Goal: Task Accomplishment & Management: Manage account settings

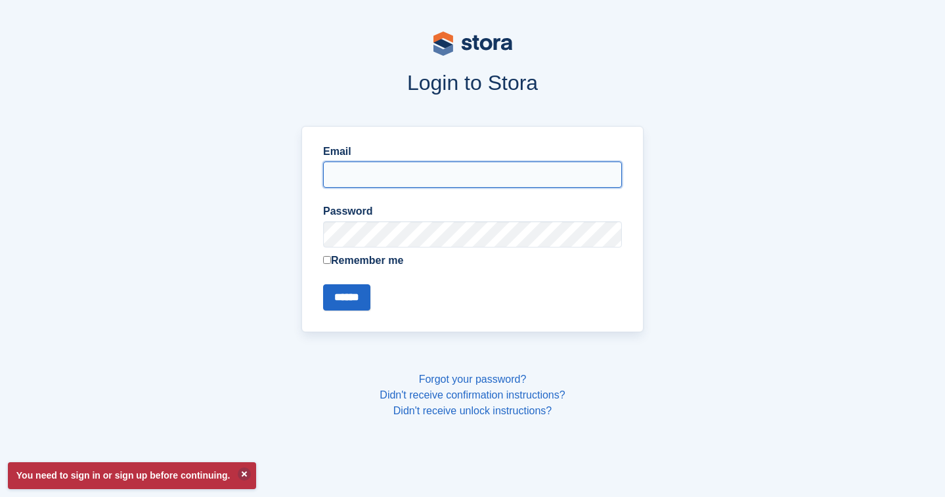
type input "**********"
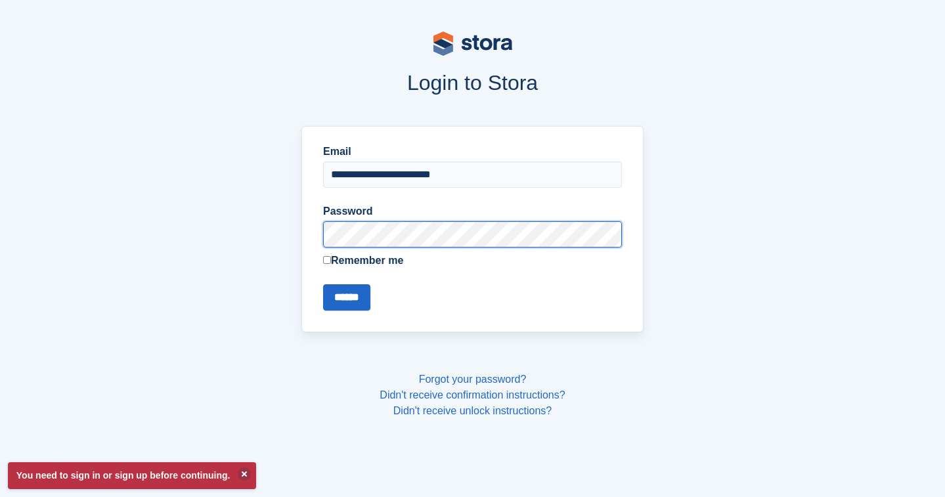
click at [349, 297] on input "******" at bounding box center [346, 297] width 47 height 26
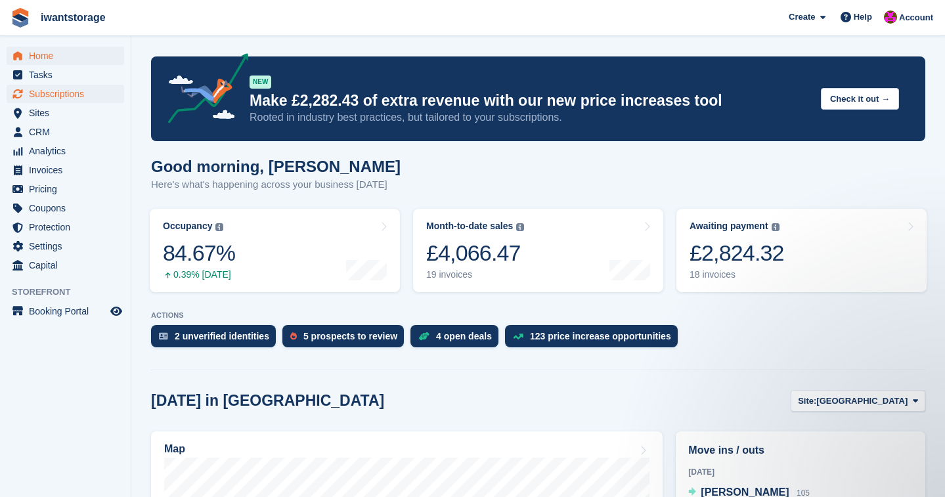
click at [65, 93] on span "Subscriptions" at bounding box center [68, 94] width 79 height 18
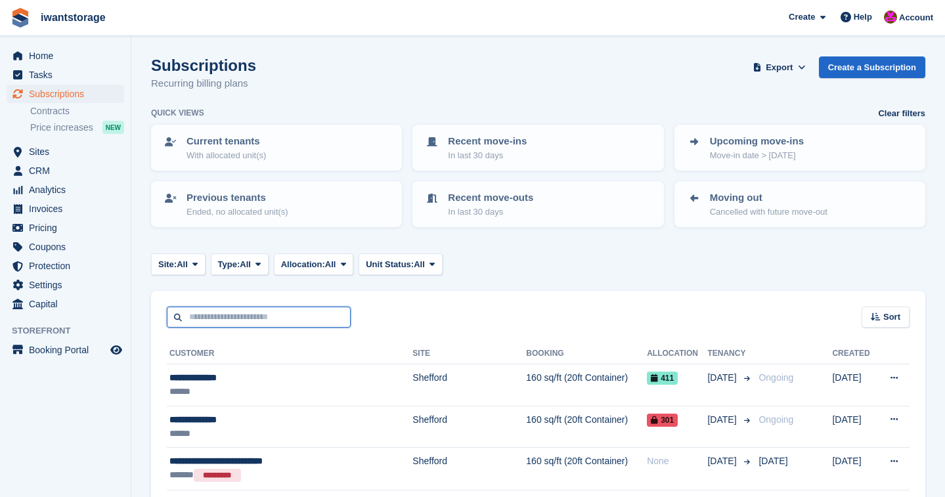
click at [234, 315] on input "text" at bounding box center [259, 318] width 184 height 22
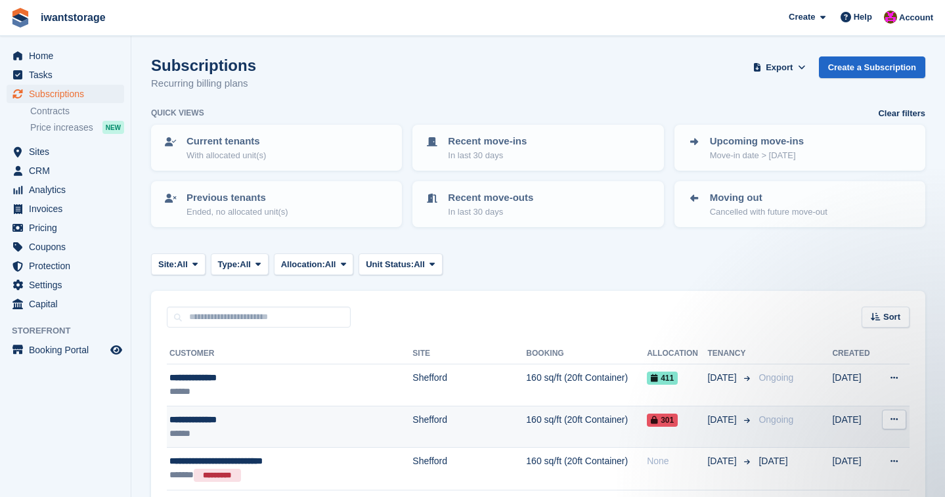
click at [195, 416] on div "**********" at bounding box center [271, 420] width 204 height 14
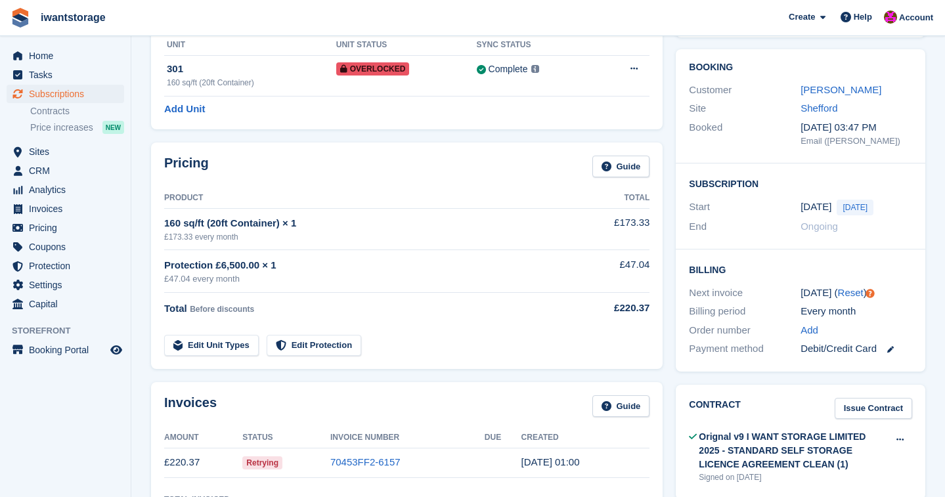
scroll to position [102, 0]
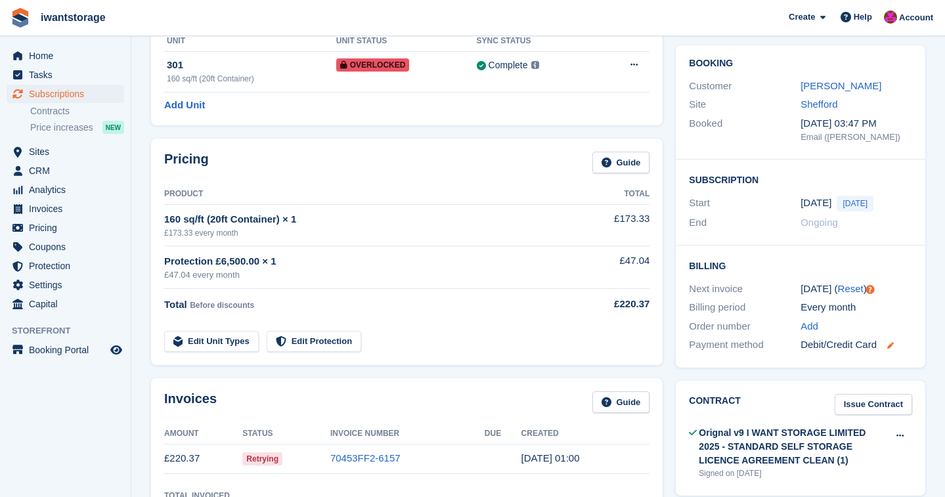
click at [892, 342] on icon at bounding box center [890, 345] width 7 height 7
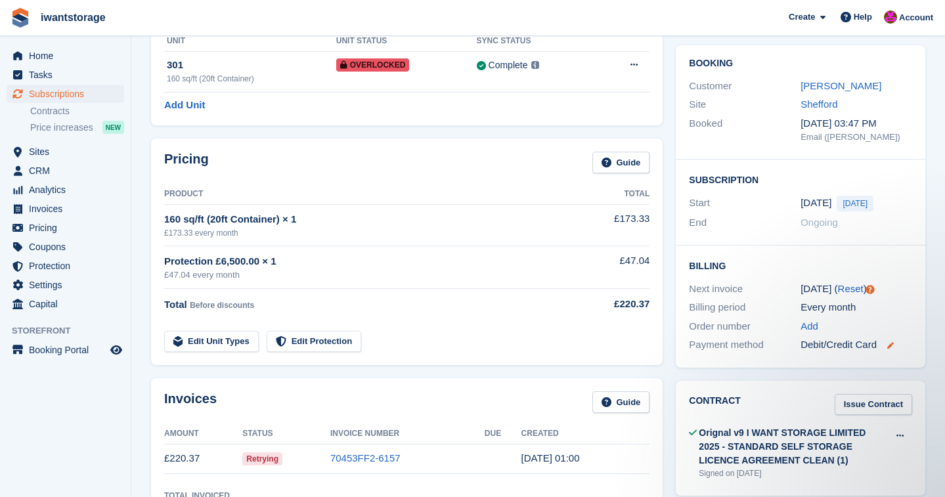
scroll to position [0, 0]
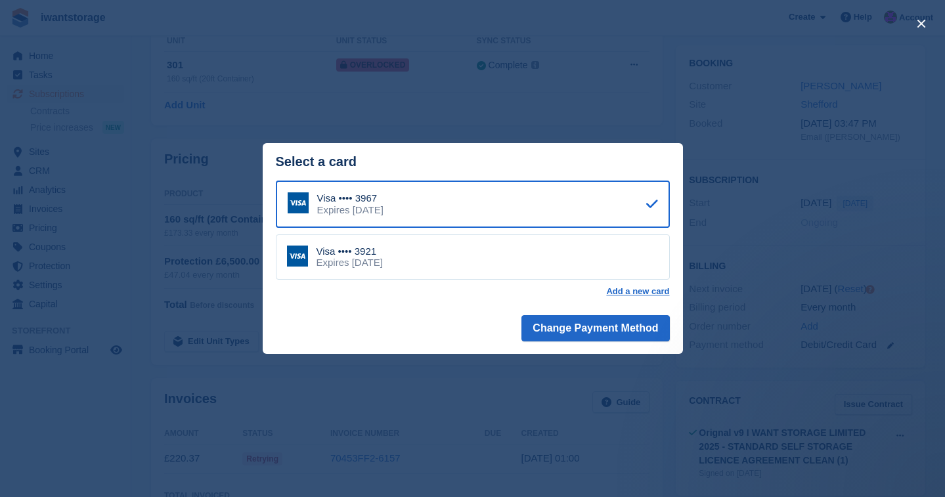
click at [647, 125] on div "close" at bounding box center [472, 248] width 945 height 497
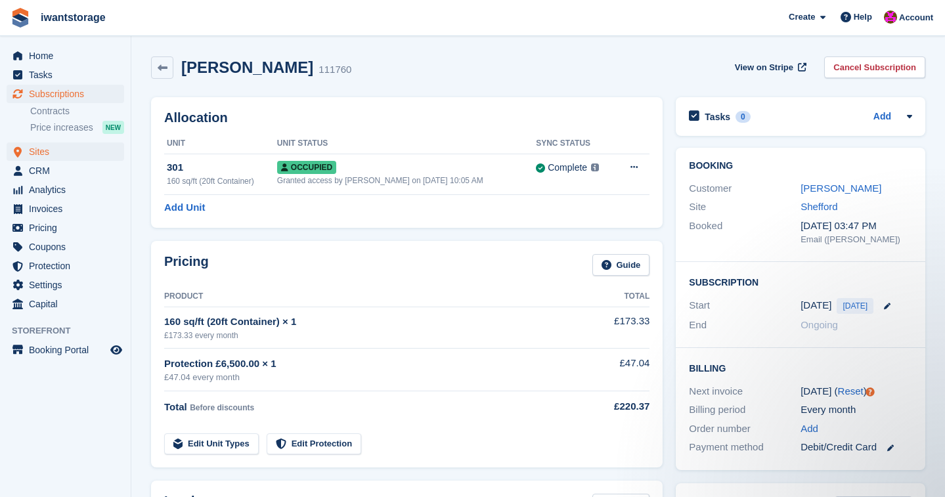
click at [40, 154] on span "Sites" at bounding box center [68, 152] width 79 height 18
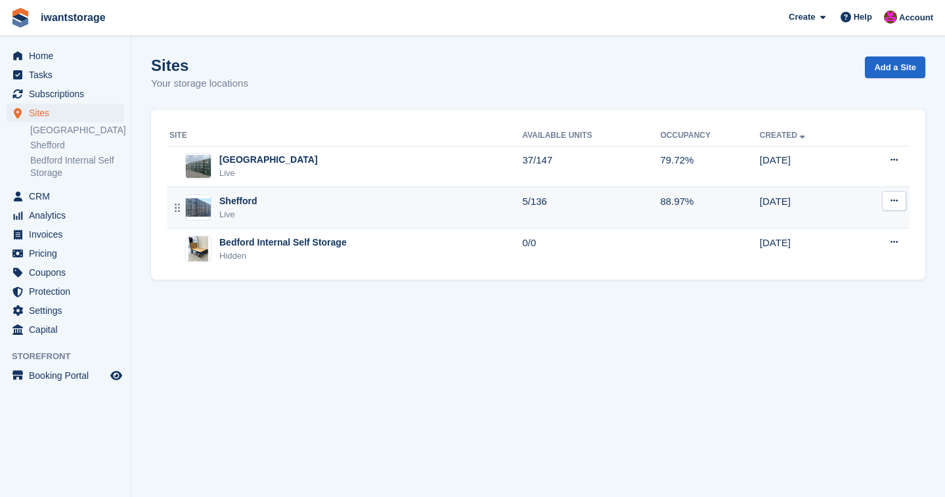
click at [251, 205] on div "Shefford" at bounding box center [238, 201] width 38 height 14
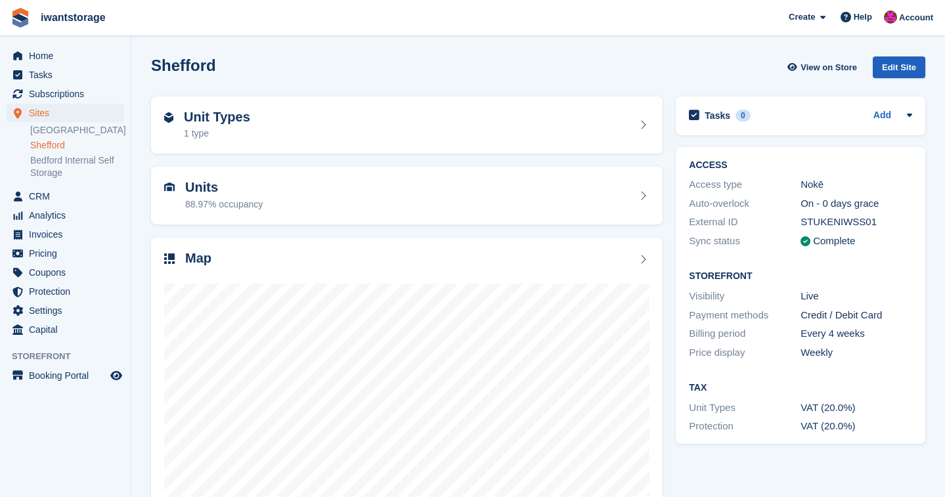
click at [900, 60] on div "Edit Site" at bounding box center [899, 67] width 53 height 22
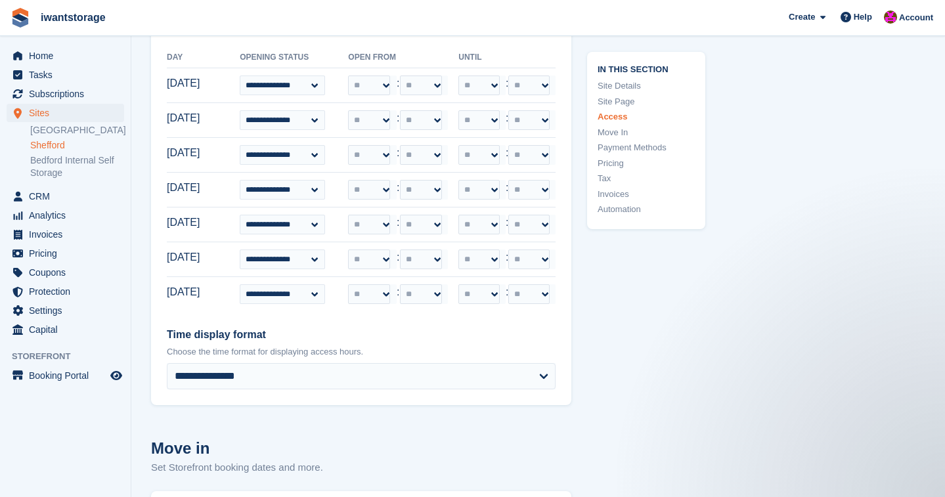
scroll to position [3254, 0]
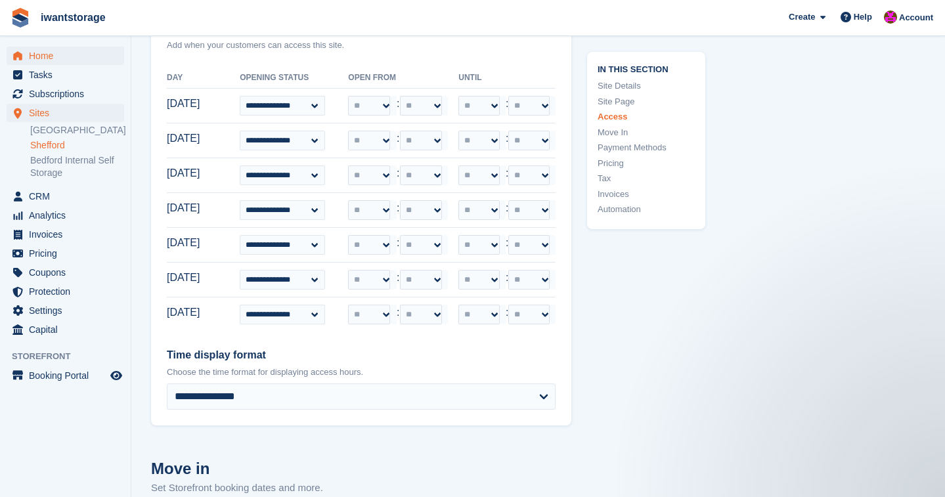
click at [46, 60] on span "Home" at bounding box center [68, 56] width 79 height 18
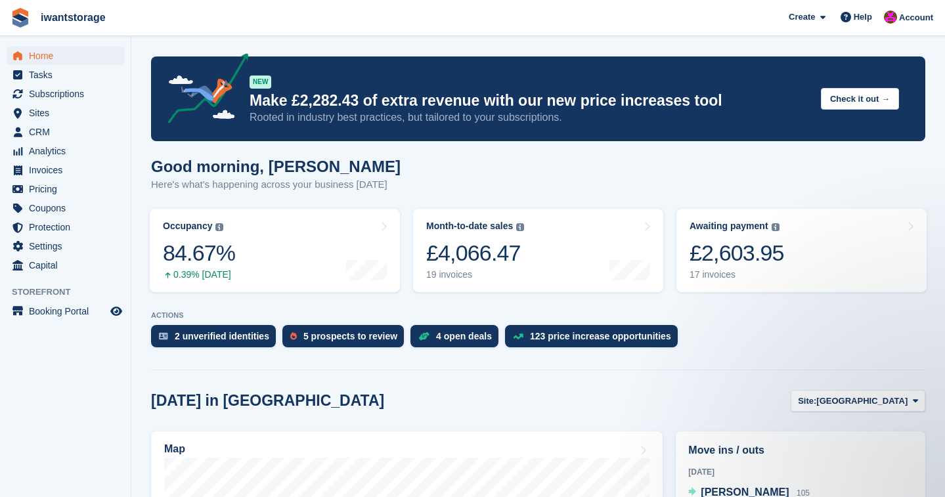
click at [45, 55] on span "Home" at bounding box center [68, 56] width 79 height 18
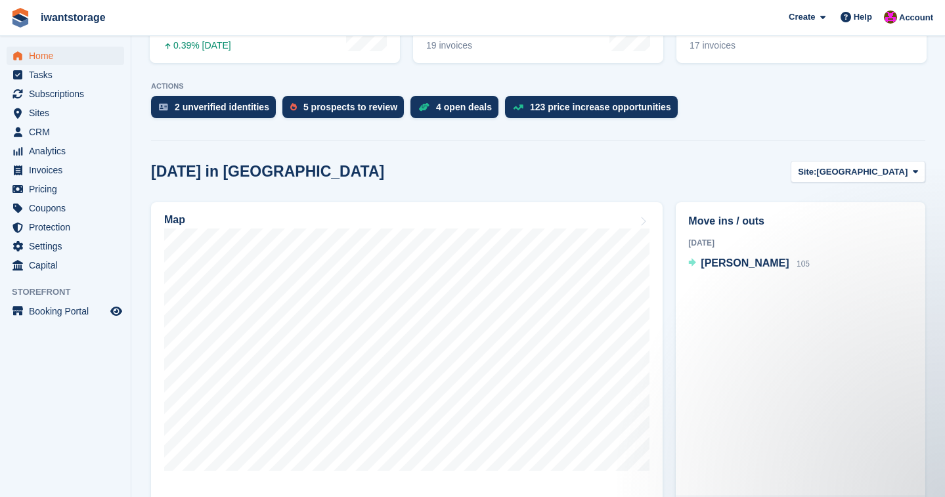
scroll to position [238, 0]
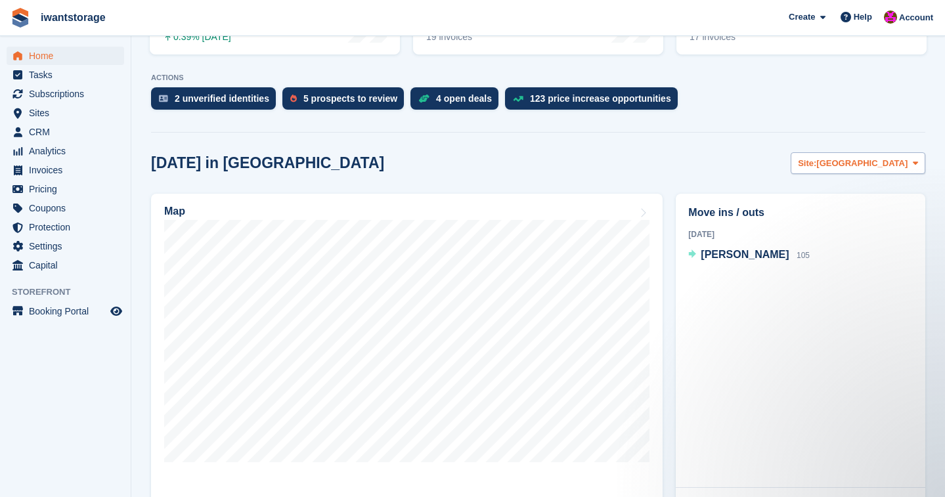
click at [897, 162] on span "[GEOGRAPHIC_DATA]" at bounding box center [861, 163] width 91 height 13
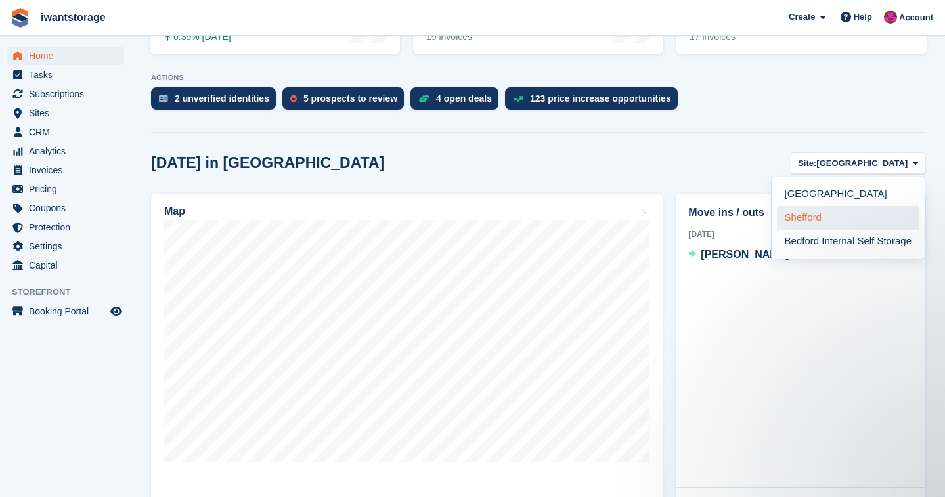
click at [814, 212] on link "Shefford" at bounding box center [848, 218] width 143 height 24
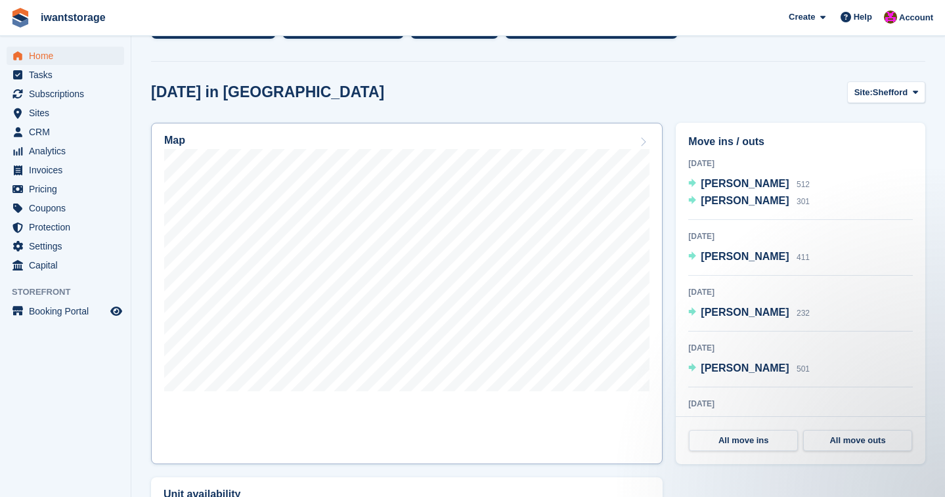
scroll to position [313, 0]
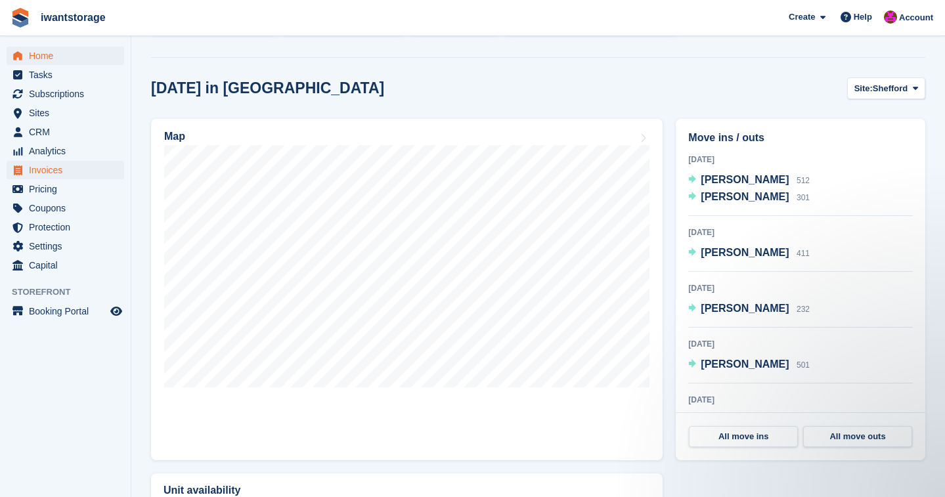
click at [43, 171] on span "Invoices" at bounding box center [68, 170] width 79 height 18
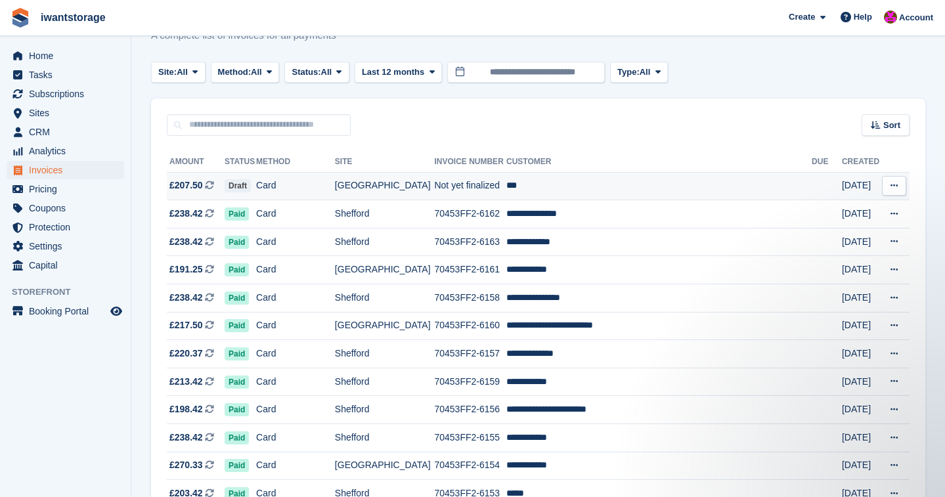
click at [196, 188] on span "£207.50" at bounding box center [185, 186] width 33 height 14
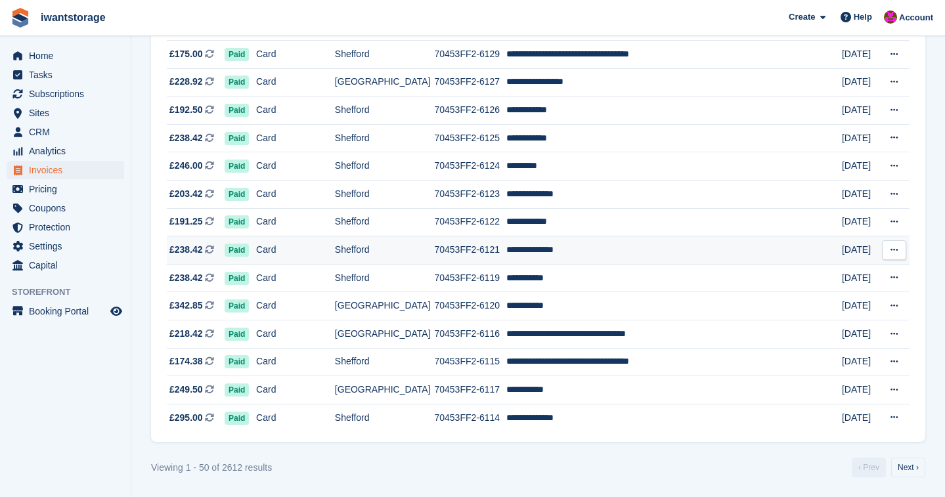
scroll to position [1220, 0]
click at [911, 466] on link "Next ›" at bounding box center [908, 468] width 34 height 20
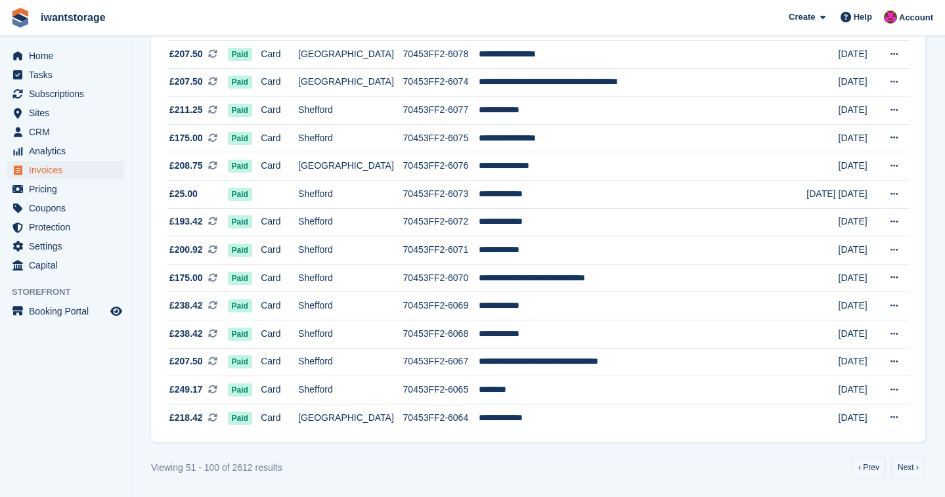
click at [911, 466] on link "Next ›" at bounding box center [908, 468] width 34 height 20
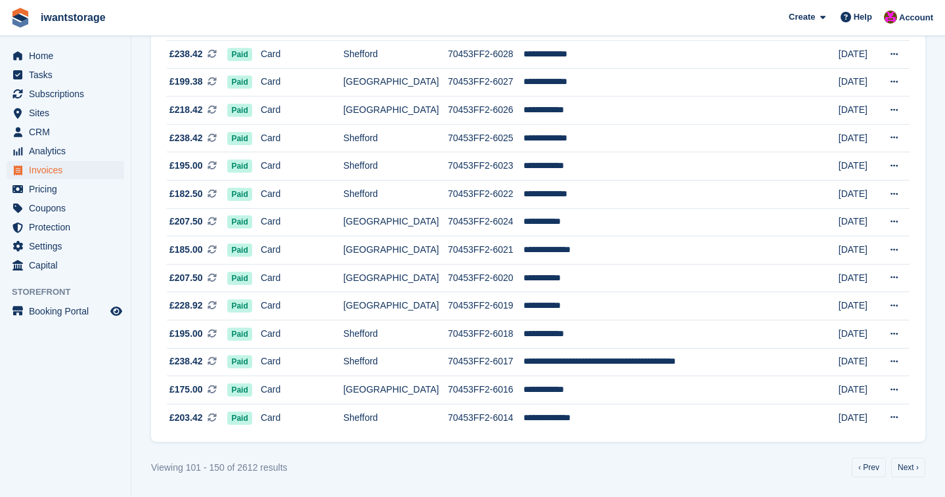
click at [911, 466] on link "Next ›" at bounding box center [908, 468] width 34 height 20
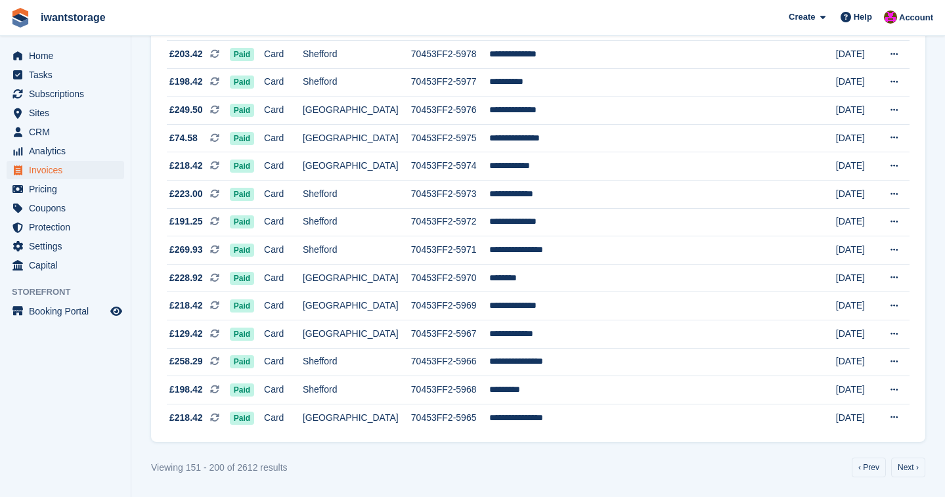
click at [911, 466] on link "Next ›" at bounding box center [908, 468] width 34 height 20
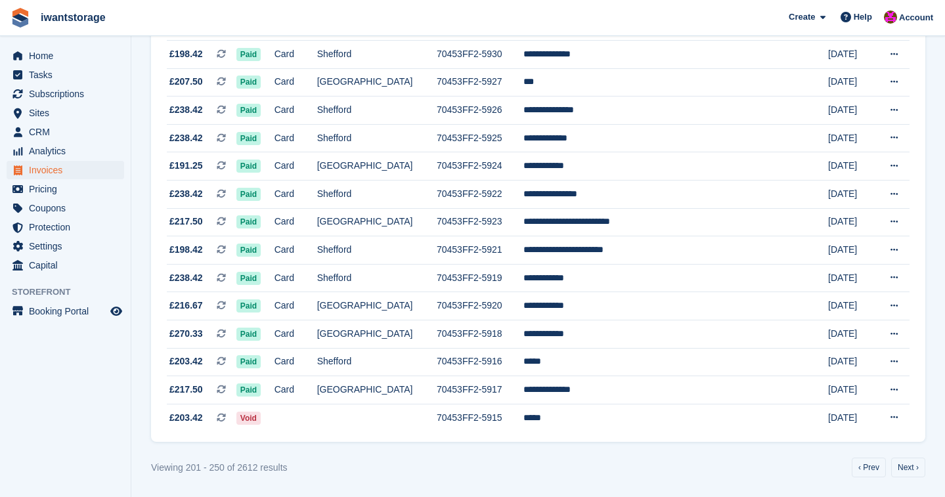
scroll to position [1220, 0]
click at [859, 464] on link "‹ Prev" at bounding box center [869, 468] width 34 height 20
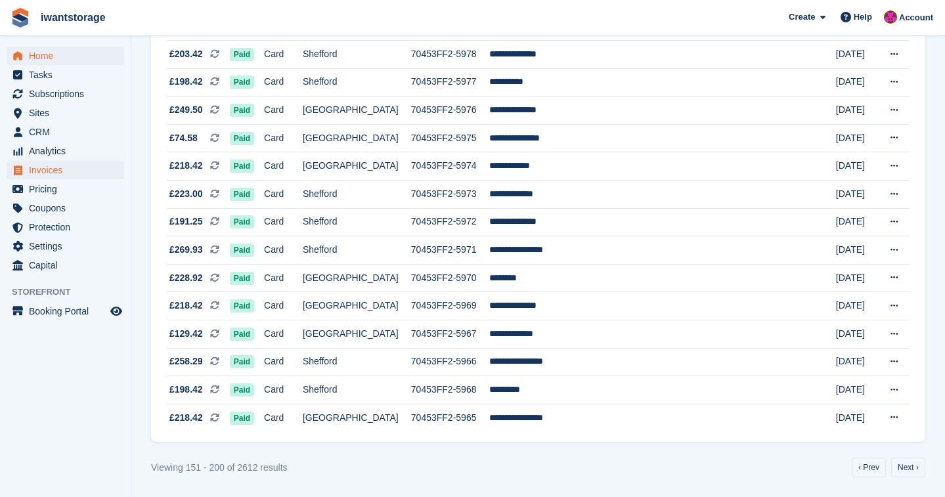
click at [40, 53] on span "Home" at bounding box center [68, 56] width 79 height 18
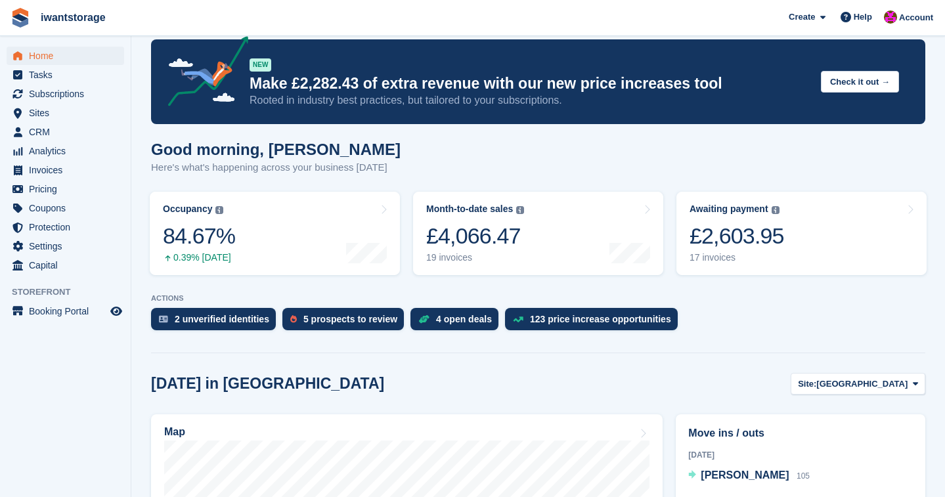
scroll to position [20, 0]
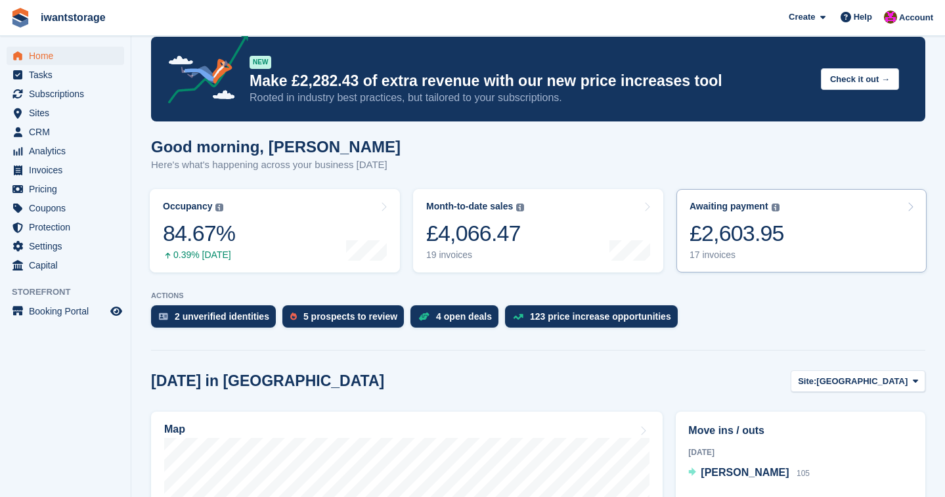
click at [795, 243] on link "Awaiting payment The total outstanding balance on all open invoices. £2,603.95 …" at bounding box center [801, 230] width 250 height 83
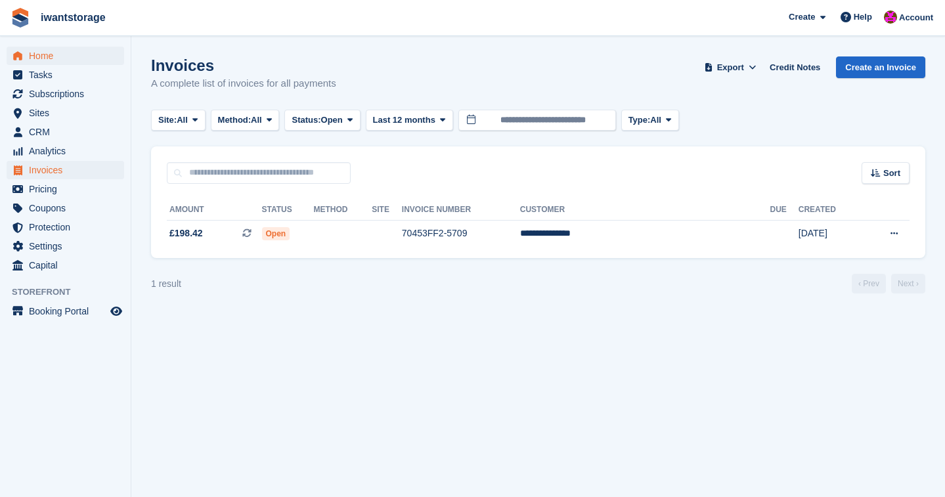
click at [49, 52] on span "Home" at bounding box center [68, 56] width 79 height 18
